Goal: Task Accomplishment & Management: Manage account settings

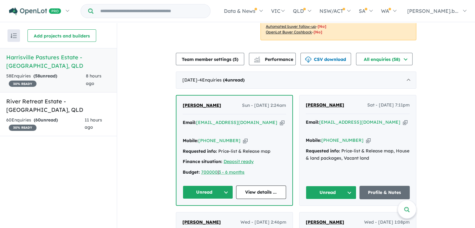
scroll to position [344, 0]
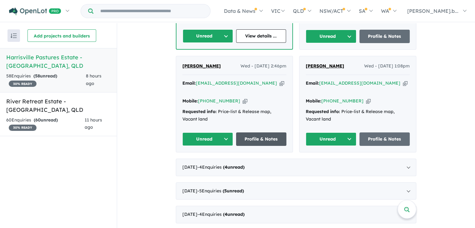
click at [264, 132] on link "Profile & Notes" at bounding box center [261, 138] width 51 height 13
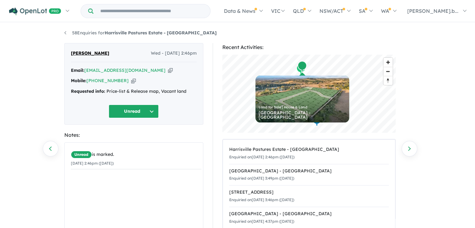
click at [152, 110] on button "Unread" at bounding box center [134, 111] width 50 height 13
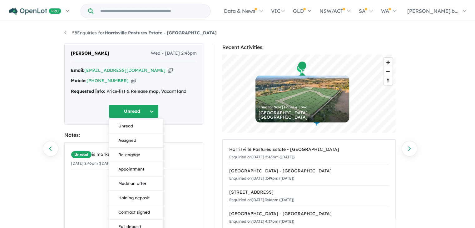
click at [152, 110] on button "Unread" at bounding box center [134, 111] width 50 height 13
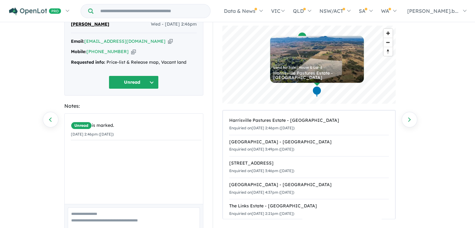
scroll to position [62, 0]
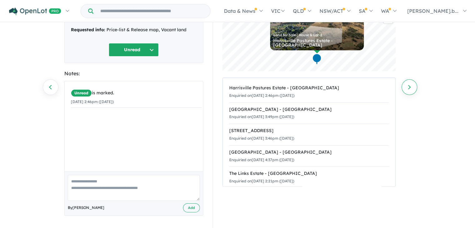
click at [410, 87] on link "Next enquiry" at bounding box center [410, 87] width 16 height 16
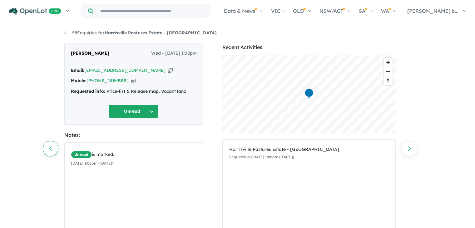
click at [48, 147] on link "Previous enquiry" at bounding box center [51, 149] width 16 height 16
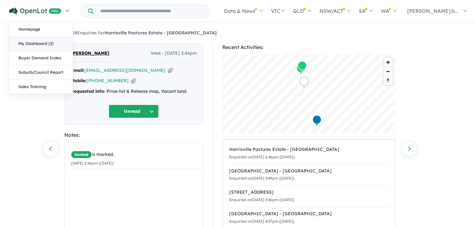
click at [27, 43] on link "My Dashboard (2)" at bounding box center [41, 44] width 64 height 14
